Goal: Task Accomplishment & Management: Use online tool/utility

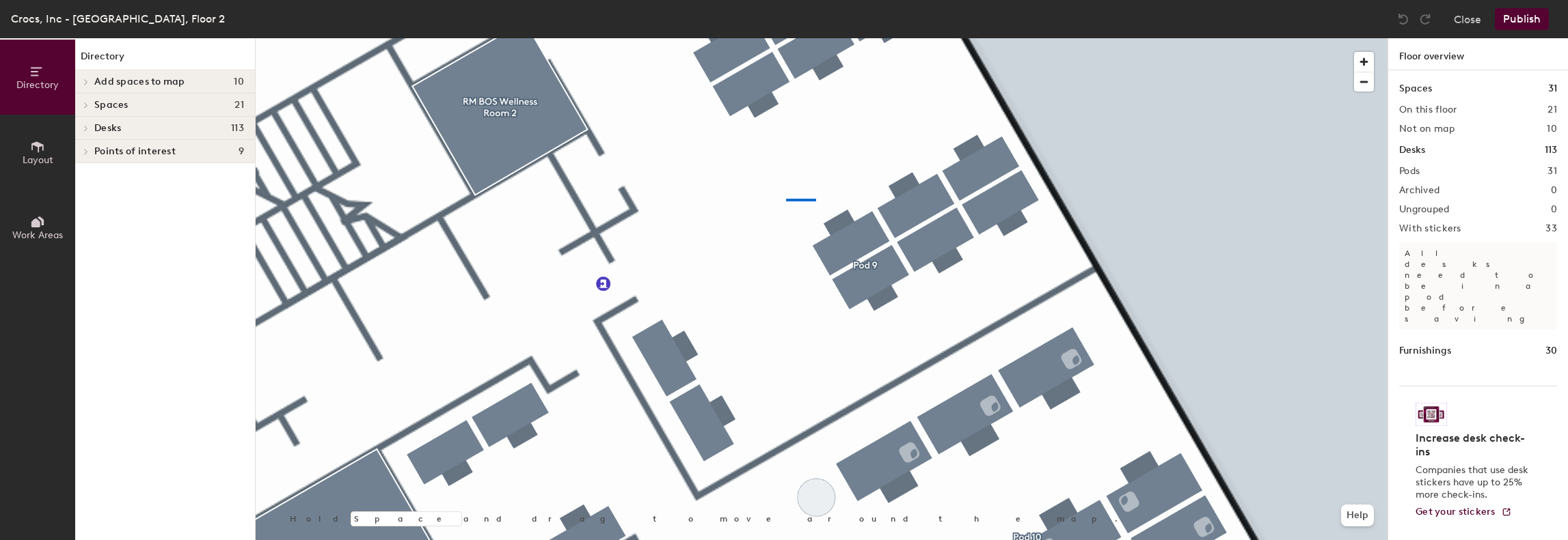
click at [786, 38] on div at bounding box center [821, 38] width 1132 height 0
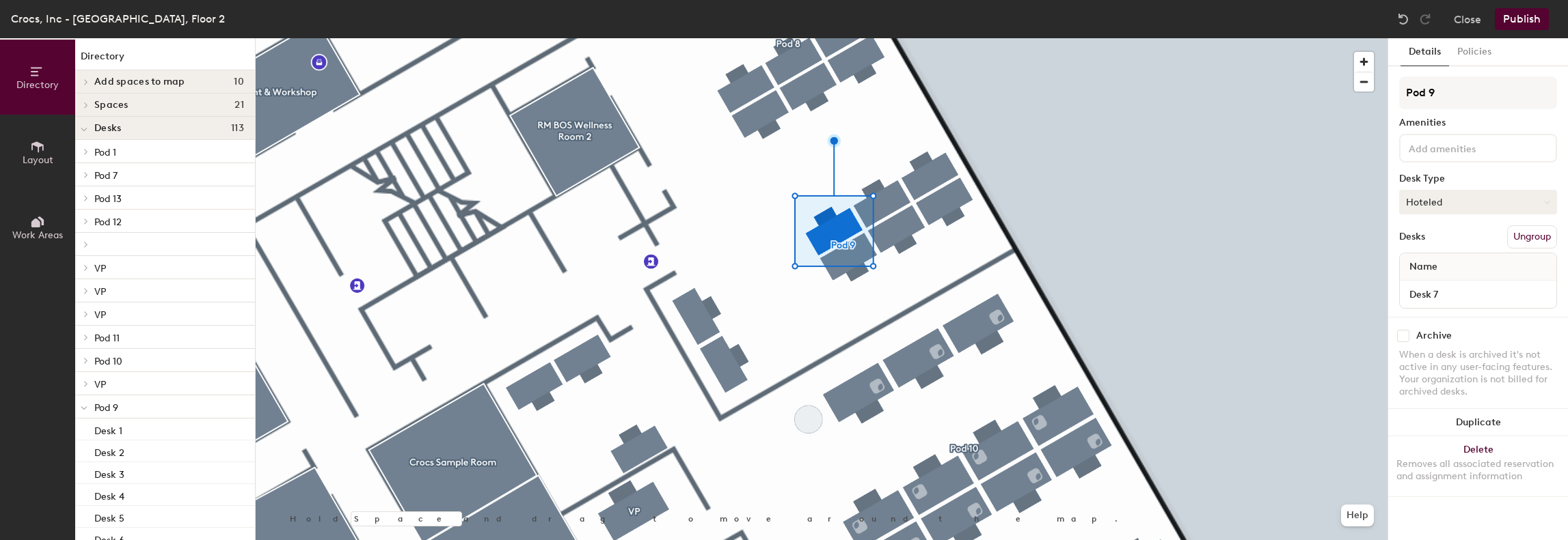
click at [1456, 197] on button "Hoteled" at bounding box center [1478, 202] width 158 height 25
click at [1440, 242] on div "Assigned" at bounding box center [1468, 244] width 137 height 21
click at [1519, 25] on button "Publish" at bounding box center [1522, 19] width 54 height 22
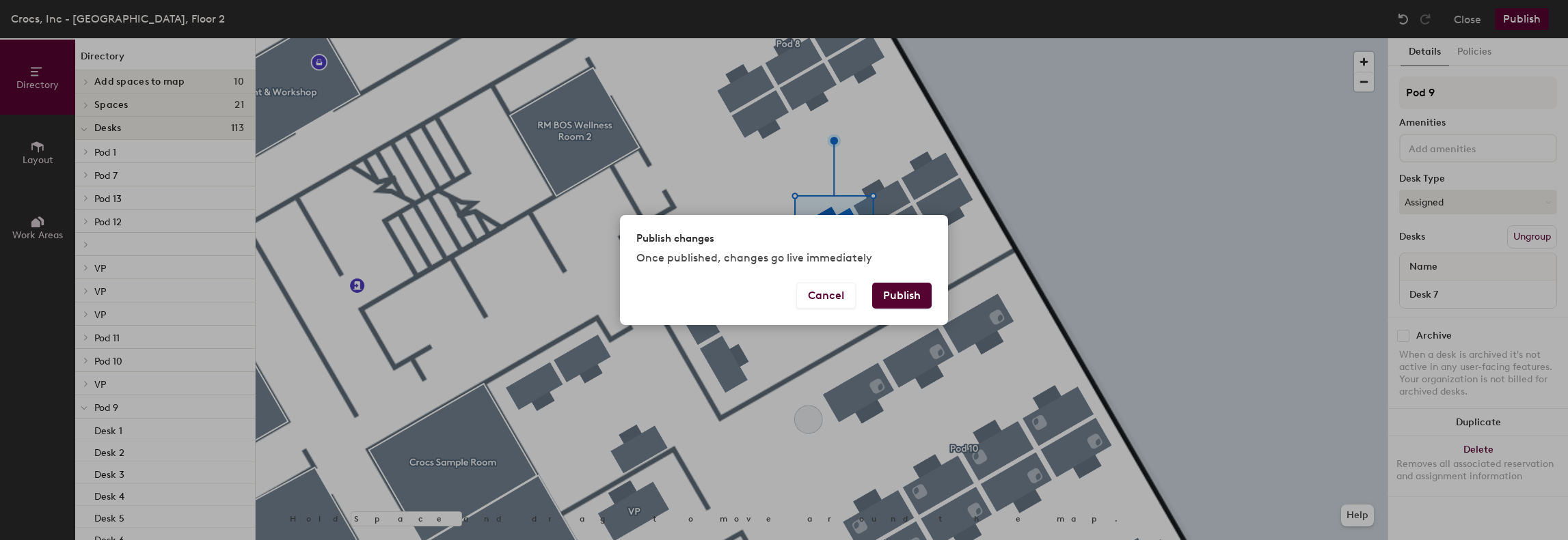
click at [898, 293] on button "Publish" at bounding box center [901, 295] width 59 height 26
